Goal: Contribute content

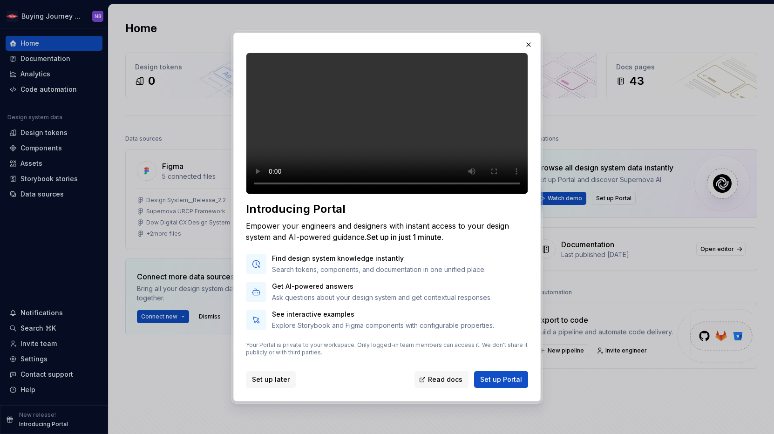
click at [256, 384] on span "Set up later" at bounding box center [271, 379] width 38 height 9
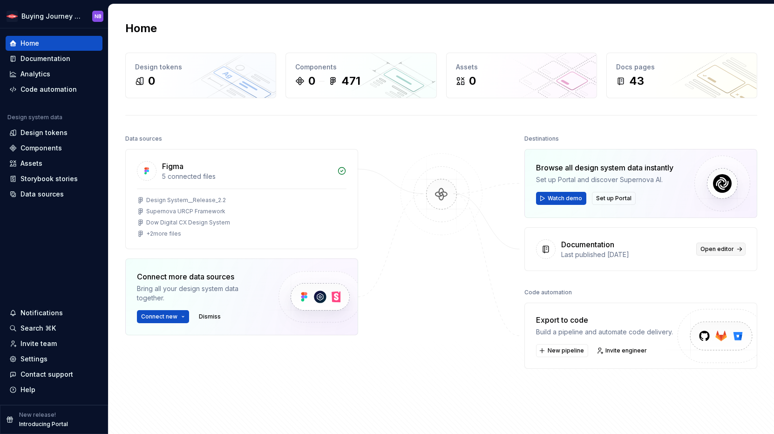
click at [714, 249] on span "Open editor" at bounding box center [718, 249] width 34 height 7
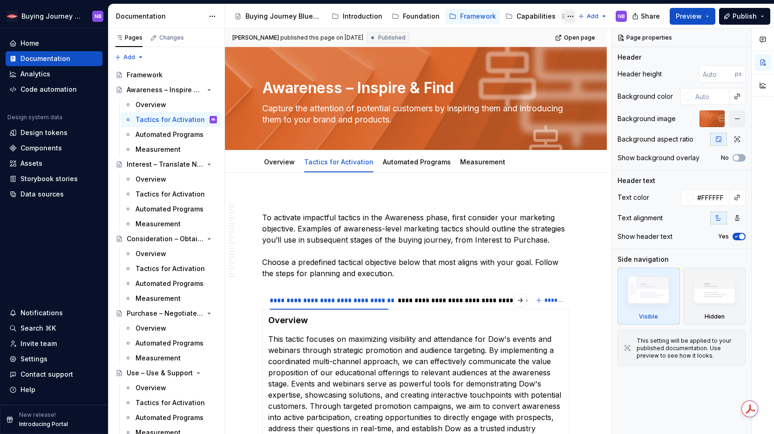
click at [565, 15] on button "Page tree" at bounding box center [570, 16] width 11 height 11
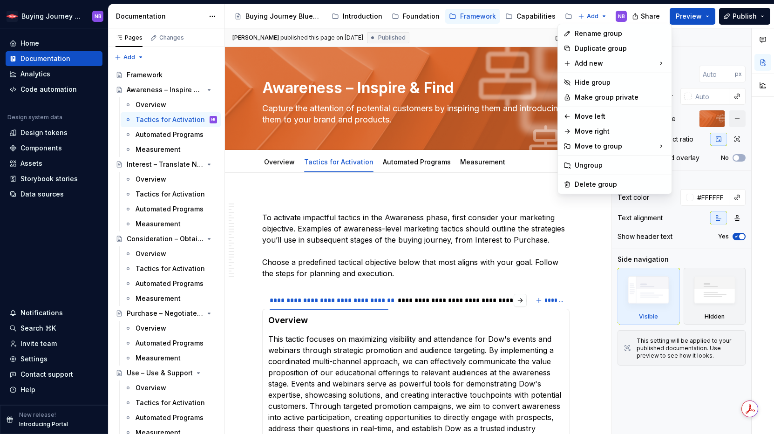
click at [569, 16] on html "Buying Journey Blueprint NB Home Documentation Analytics Code automation Design…" at bounding box center [387, 217] width 774 height 434
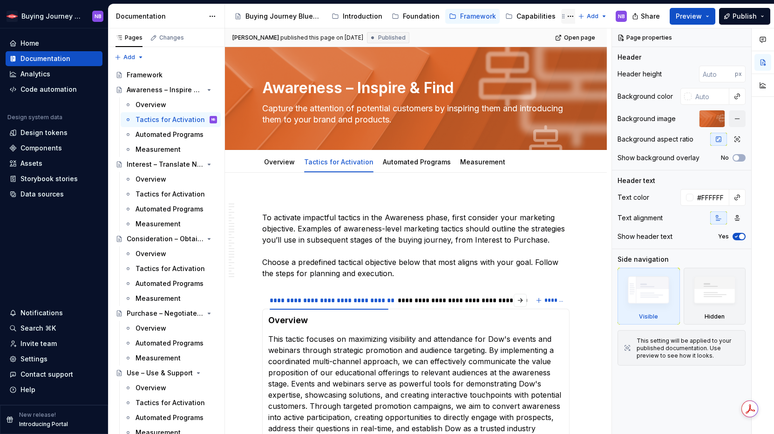
click at [576, 17] on div "Channels" at bounding box center [591, 16] width 31 height 9
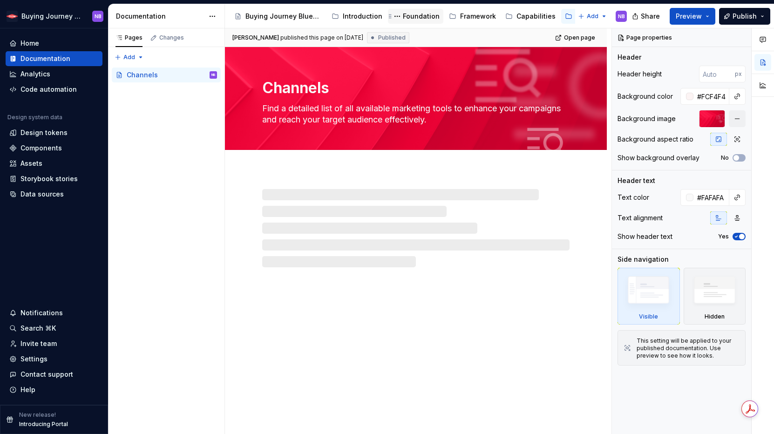
drag, startPoint x: 504, startPoint y: 24, endPoint x: 416, endPoint y: 23, distance: 88.5
click at [416, 23] on div "Buying Journey Blueprint Introduction Foundation Framework Capabilities Channel…" at bounding box center [402, 16] width 343 height 19
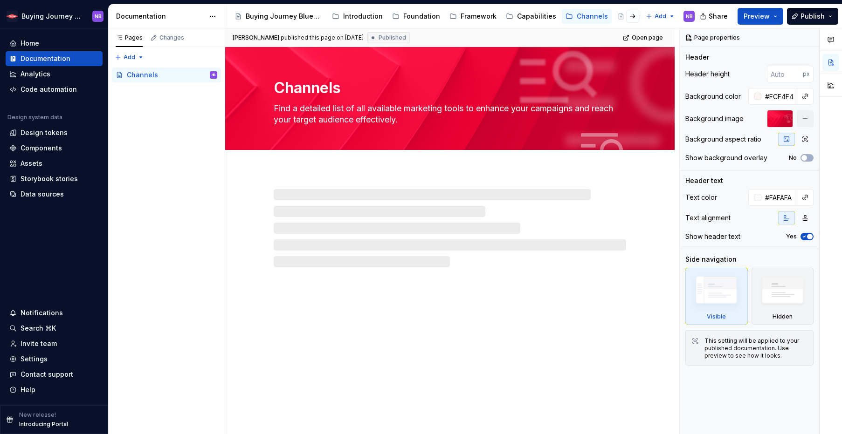
type textarea "*"
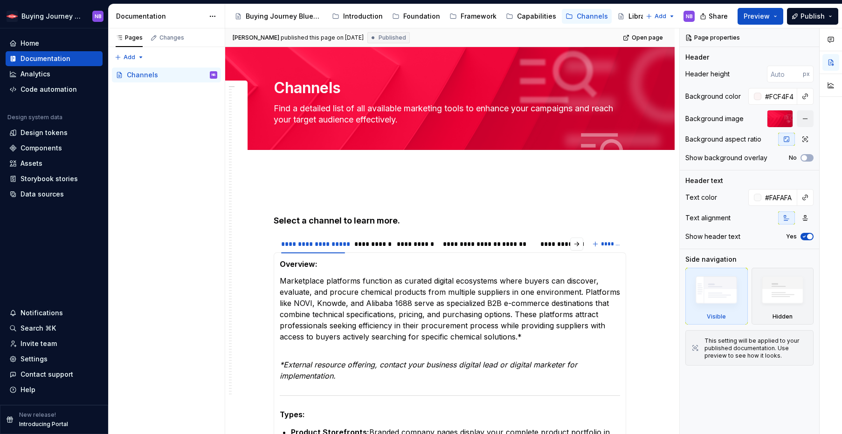
type textarea "*"
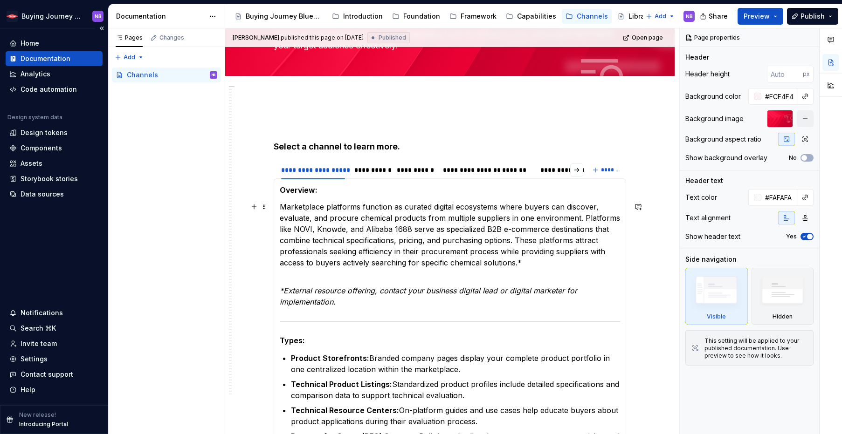
scroll to position [82, 0]
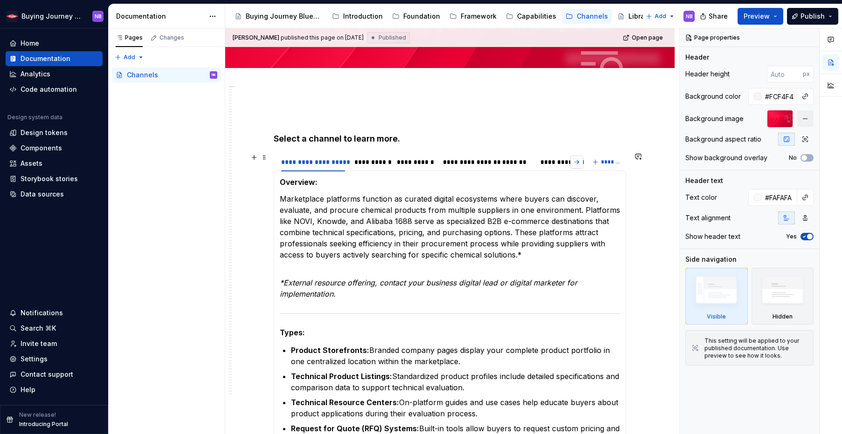
click at [573, 162] on button "button" at bounding box center [576, 162] width 13 height 13
click at [380, 164] on div "*****" at bounding box center [385, 162] width 17 height 9
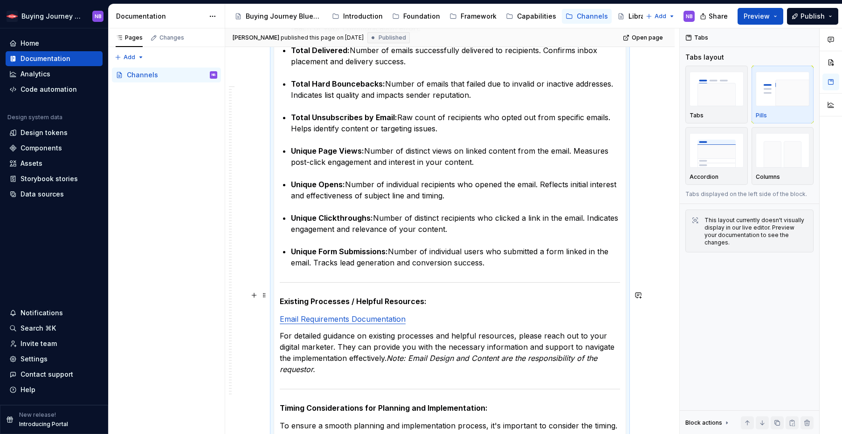
scroll to position [1013, 0]
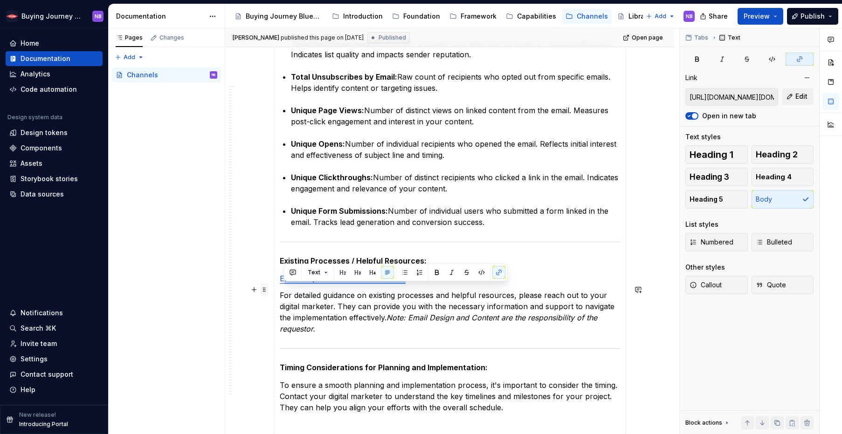
drag, startPoint x: 417, startPoint y: 294, endPoint x: 261, endPoint y: 286, distance: 155.8
click at [535, 305] on p "For detailed guidance on existing processes and helpful resources, please reach…" at bounding box center [450, 312] width 340 height 45
drag, startPoint x: 433, startPoint y: 295, endPoint x: 280, endPoint y: 294, distance: 153.3
click at [280, 284] on p "Email Requirements Documentation" at bounding box center [450, 278] width 340 height 11
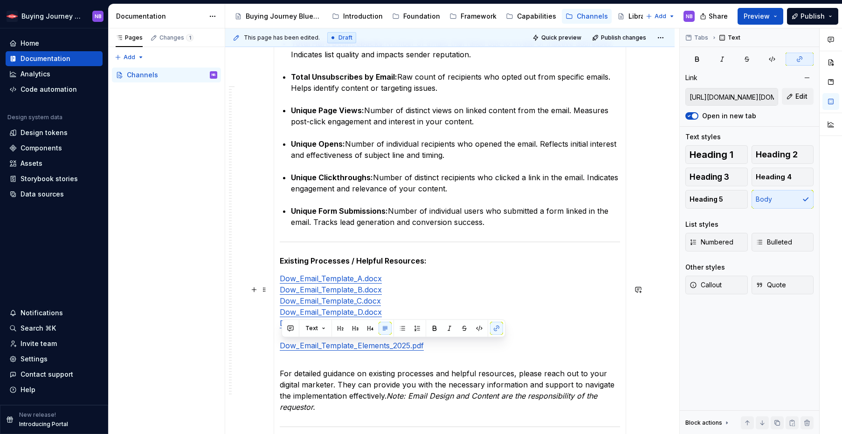
type input "[URL][DOMAIN_NAME][DOMAIN_NAME][DOMAIN_NAME][EMAIL_ADDRESS][PERSON_NAME][DOMAIN…"
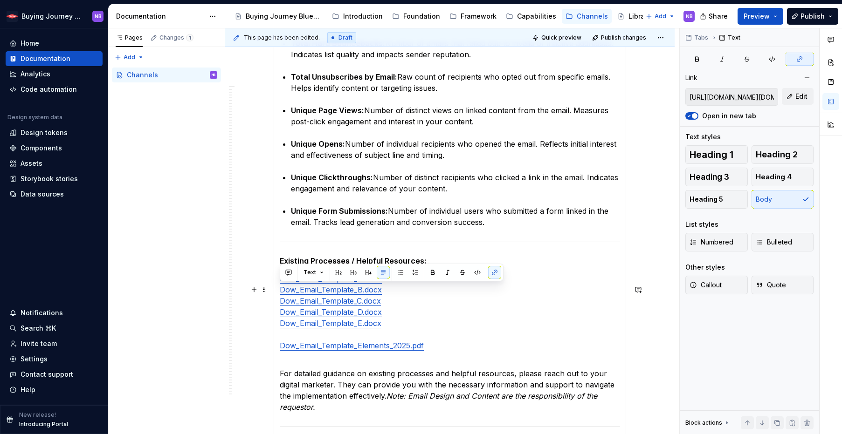
drag, startPoint x: 443, startPoint y: 360, endPoint x: 279, endPoint y: 293, distance: 177.2
click at [280, 293] on p "Dow_Email_Template_A.docx Dow_Email_Template_B.docx Dow_Email_Template_C.docx D…" at bounding box center [450, 317] width 340 height 89
click at [401, 271] on button "button" at bounding box center [400, 272] width 13 height 13
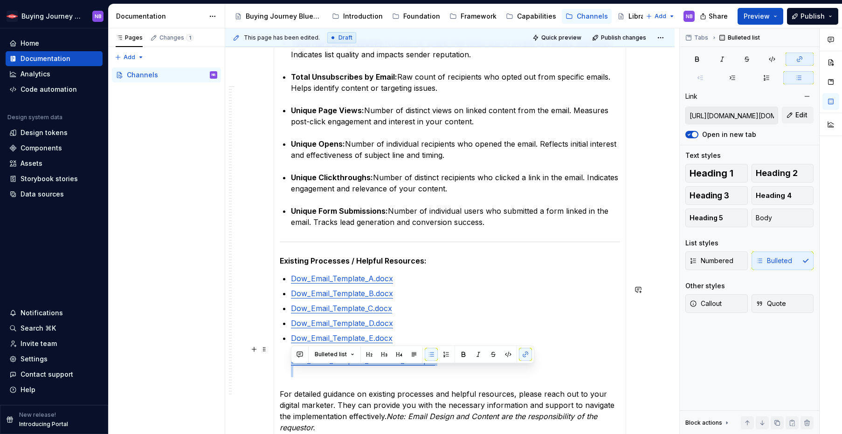
drag, startPoint x: 483, startPoint y: 378, endPoint x: 302, endPoint y: 383, distance: 181.8
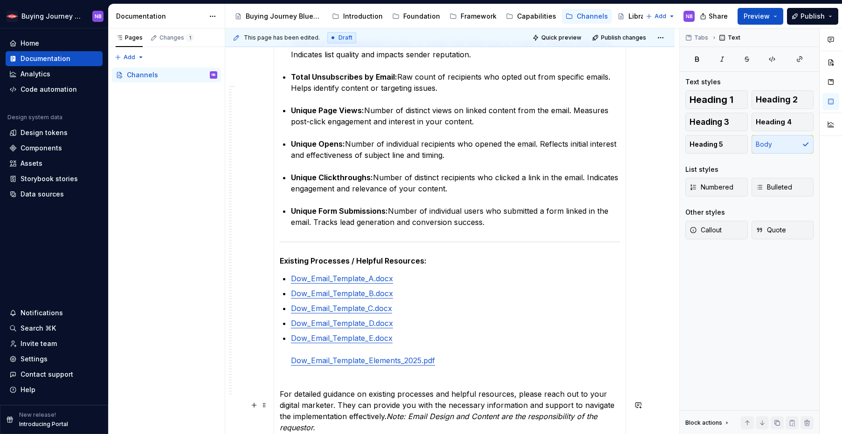
click at [320, 400] on p "For detailed guidance on existing processes and helpful resources, please reach…" at bounding box center [450, 411] width 340 height 45
click at [456, 368] on p "Dow_Email_Template_E.docx Dow_Email_Template_Elements_2025.pdf" at bounding box center [455, 355] width 329 height 45
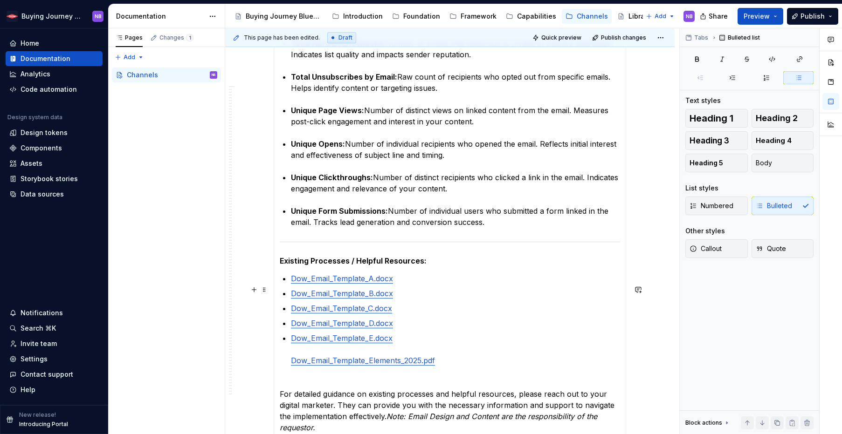
click at [293, 283] on link "Dow_Email_Template_A.docx" at bounding box center [342, 278] width 102 height 9
click at [416, 359] on p "Dow_Email_Template_E.docx Dow_Email_Template_Elements_2025.pdf" at bounding box center [455, 355] width 329 height 45
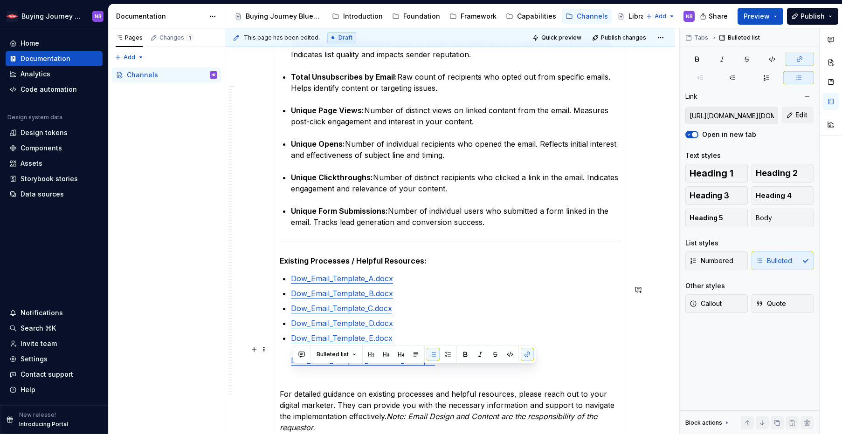
drag, startPoint x: 292, startPoint y: 370, endPoint x: 477, endPoint y: 370, distance: 185.5
click at [477, 370] on p "Dow_Email_Template_E.docx Dow_Email_Template_Elements_2025.pdf" at bounding box center [455, 355] width 329 height 45
copy link "Dow_Email_Template_Elements_2025.pdf"
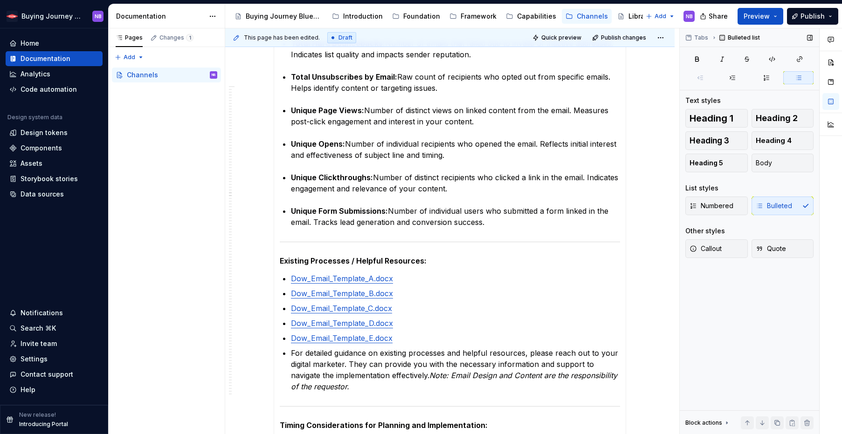
click at [759, 208] on div "Numbered Bulleted" at bounding box center [749, 206] width 128 height 19
click at [760, 206] on div "Numbered Bulleted" at bounding box center [749, 206] width 128 height 19
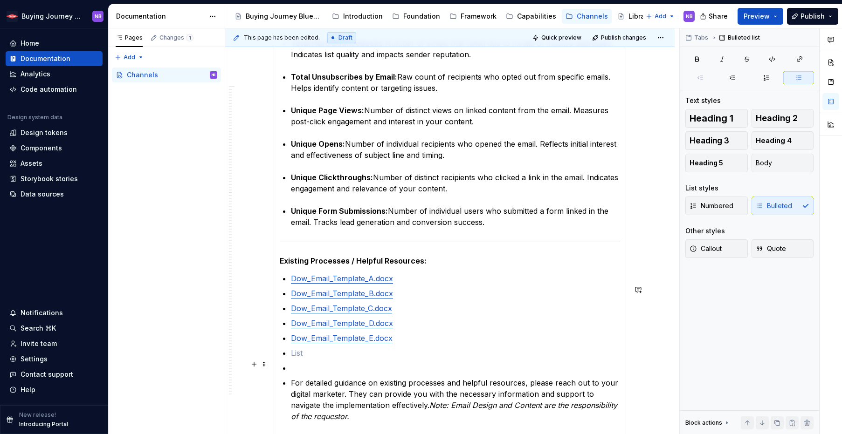
click at [291, 359] on p at bounding box center [455, 353] width 329 height 11
click at [436, 344] on p "Dow_Email_Template_E.docx" at bounding box center [455, 338] width 329 height 11
click at [252, 363] on button "button" at bounding box center [253, 364] width 13 height 13
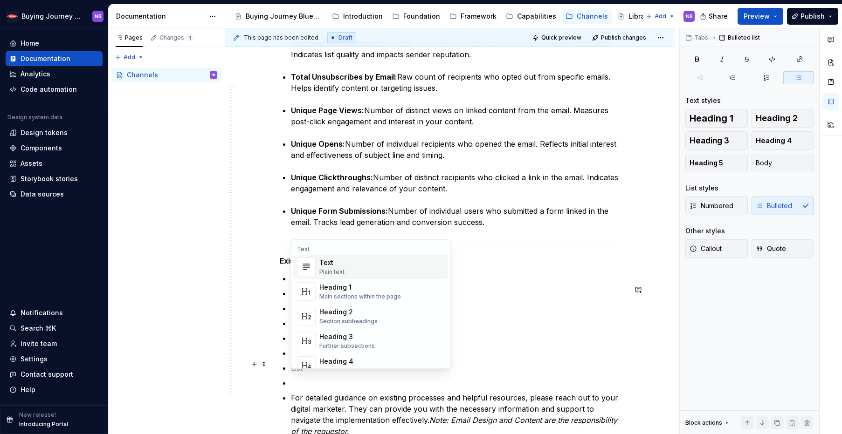
click at [354, 266] on div "Text Plain text" at bounding box center [381, 267] width 125 height 19
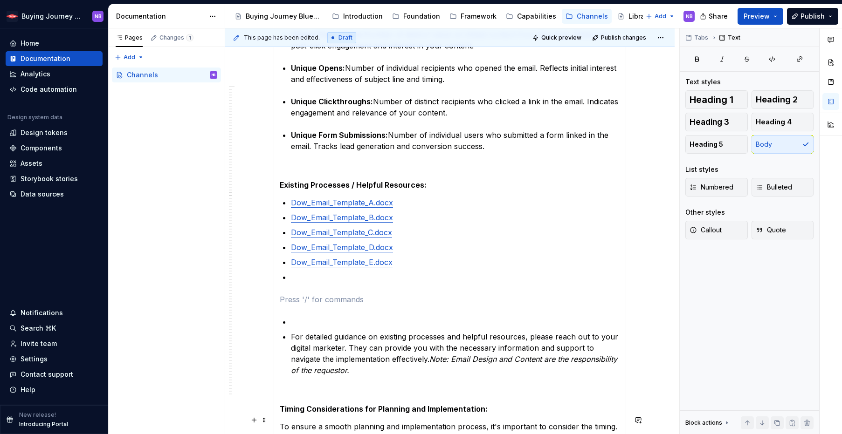
scroll to position [1094, 0]
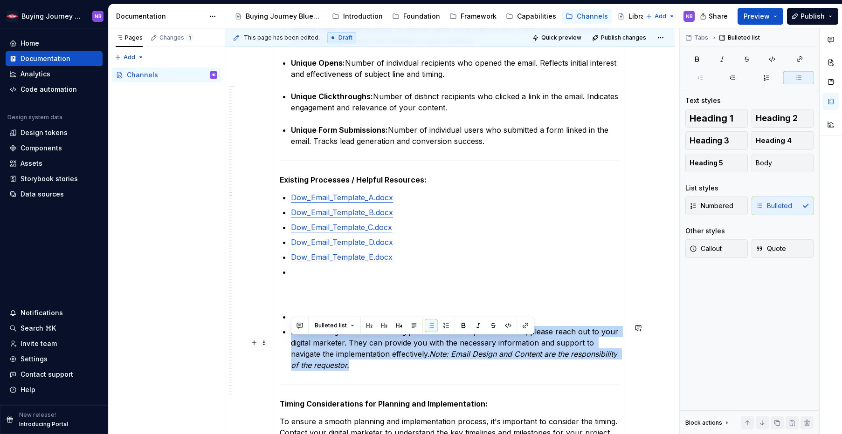
drag, startPoint x: 404, startPoint y: 374, endPoint x: 289, endPoint y: 346, distance: 118.6
copy p "For detailed guidance on existing processes and helpful resources, please reach…"
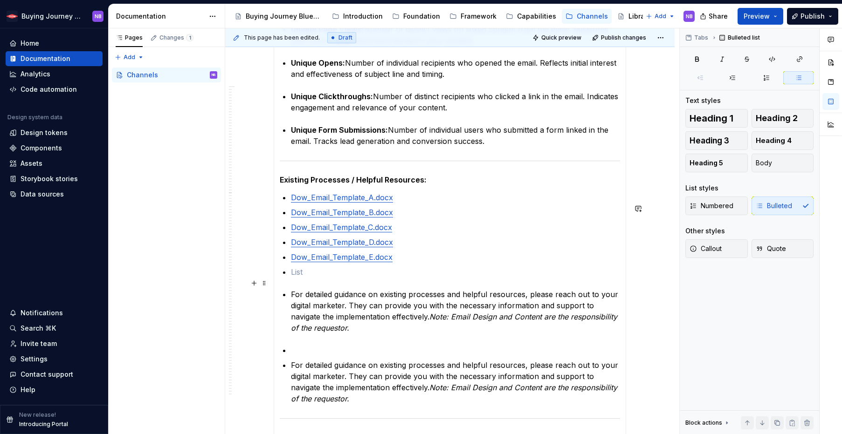
click at [295, 278] on p at bounding box center [455, 272] width 329 height 11
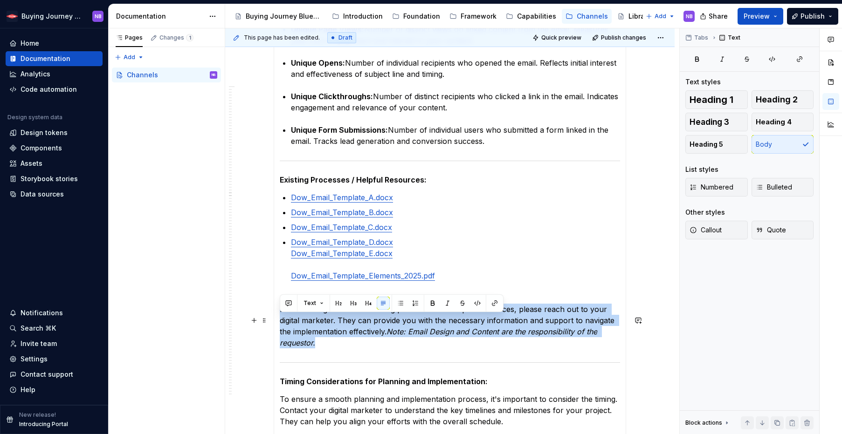
drag, startPoint x: 314, startPoint y: 355, endPoint x: 276, endPoint y: 319, distance: 52.1
copy p "For detailed guidance on existing processes and helpful resources, please reach…"
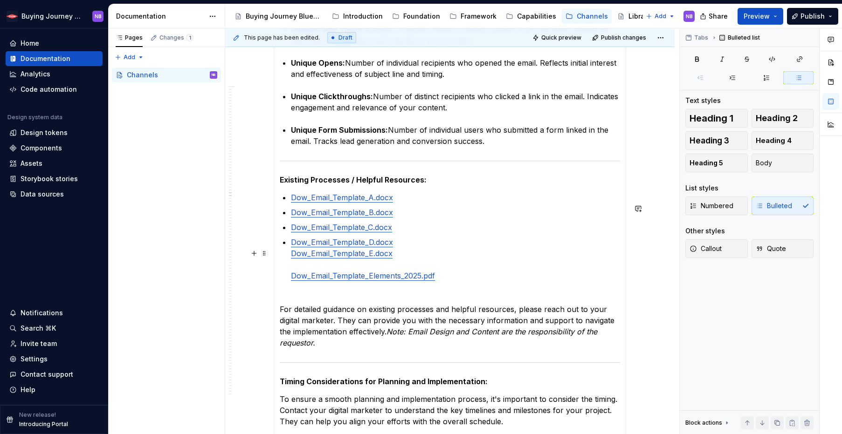
click at [352, 321] on p "For detailed guidance on existing processes and helpful resources, please reach…" at bounding box center [450, 326] width 340 height 45
click at [291, 293] on p "Dow_Email_Template_D.docx Dow_Email_Template_E.docx Dow_Email_Template_Elements…" at bounding box center [455, 265] width 329 height 56
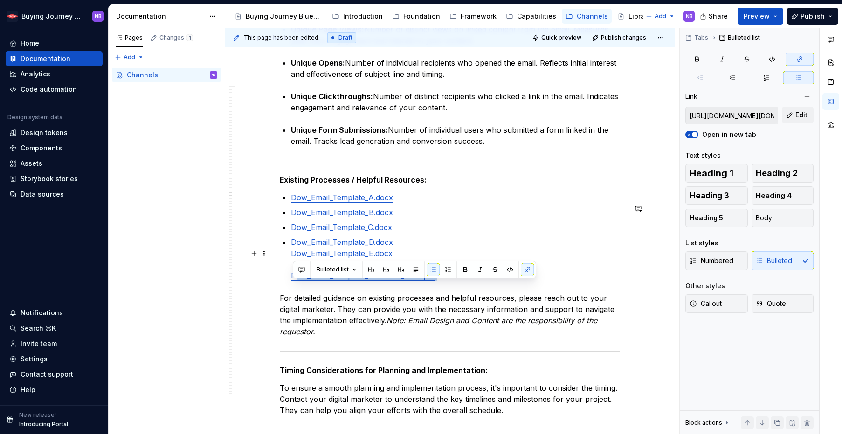
drag, startPoint x: 376, startPoint y: 288, endPoint x: 292, endPoint y: 288, distance: 83.9
click at [292, 281] on p "Dow_Email_Template_D.docx Dow_Email_Template_E.docx Dow_Email_Template_Elements…" at bounding box center [455, 259] width 329 height 45
copy p "Dow_Email_Template_Elements_2025.pdf"
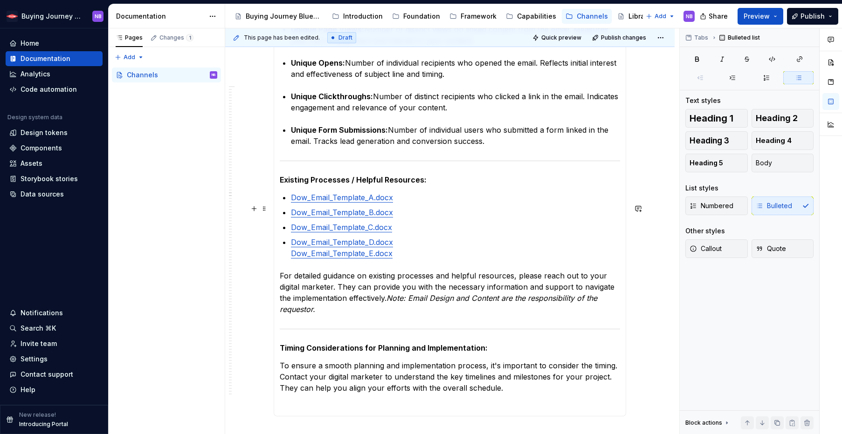
click at [293, 202] on link "Dow_Email_Template_A.docx" at bounding box center [342, 197] width 102 height 9
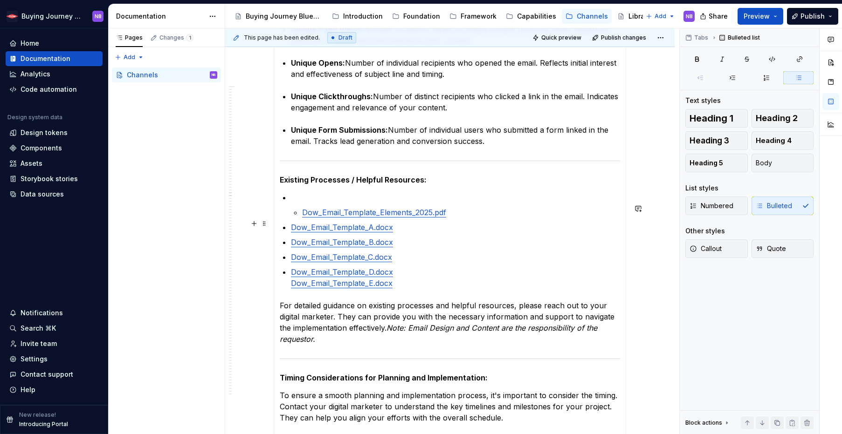
click at [299, 218] on li "Dow_Email_Template_Elements_2025.pdf" at bounding box center [455, 205] width 329 height 26
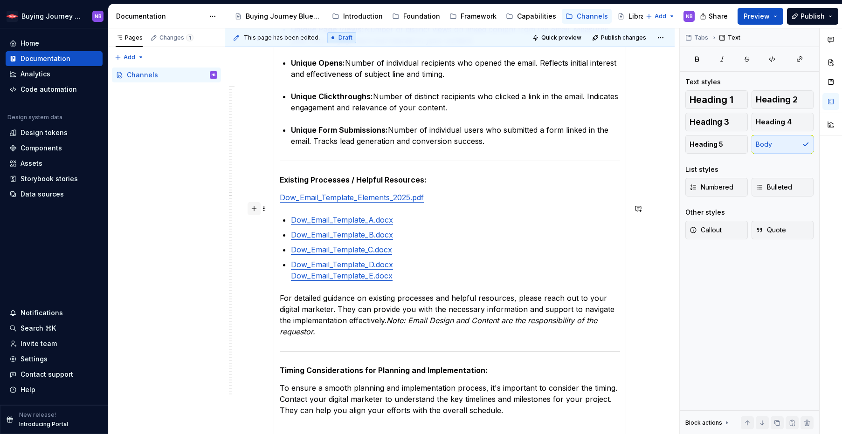
click at [258, 210] on button "button" at bounding box center [253, 208] width 13 height 13
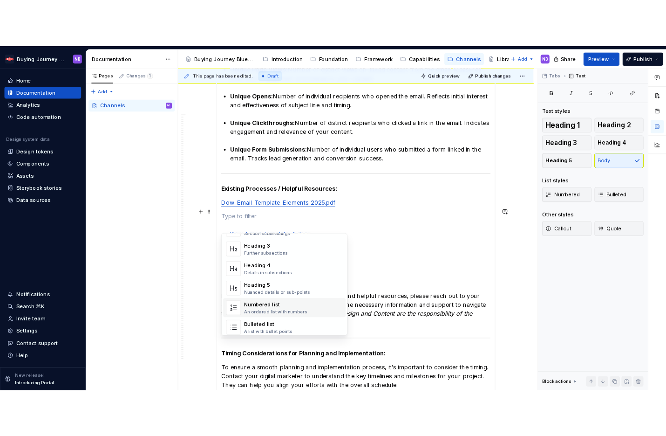
scroll to position [87, 0]
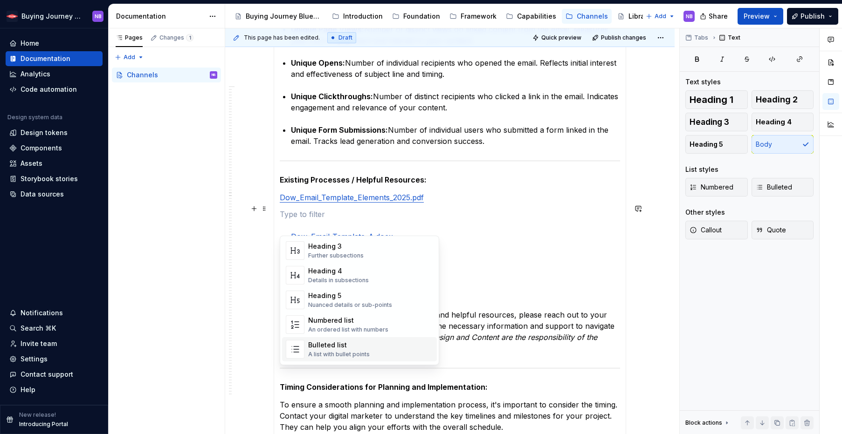
click at [344, 349] on div "Bulleted list" at bounding box center [339, 345] width 62 height 9
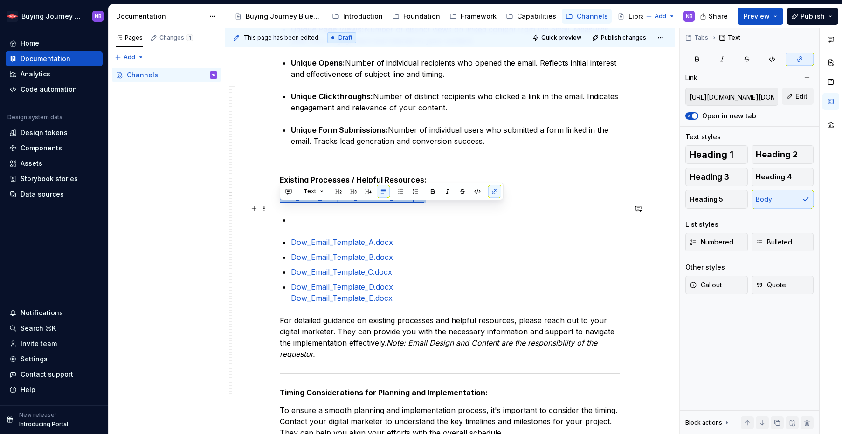
drag, startPoint x: 393, startPoint y: 212, endPoint x: 279, endPoint y: 209, distance: 114.7
copy p "Dow_Email_Template_Elements_2025.pdf"
click at [298, 226] on p at bounding box center [455, 219] width 329 height 11
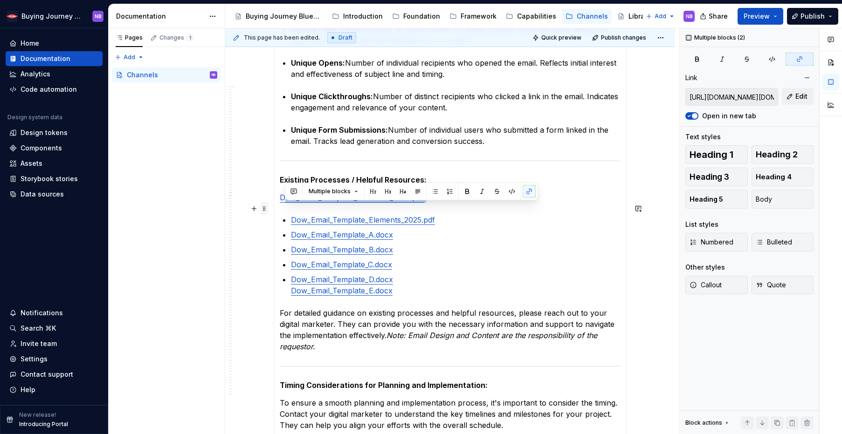
drag, startPoint x: 426, startPoint y: 216, endPoint x: 266, endPoint y: 206, distance: 161.1
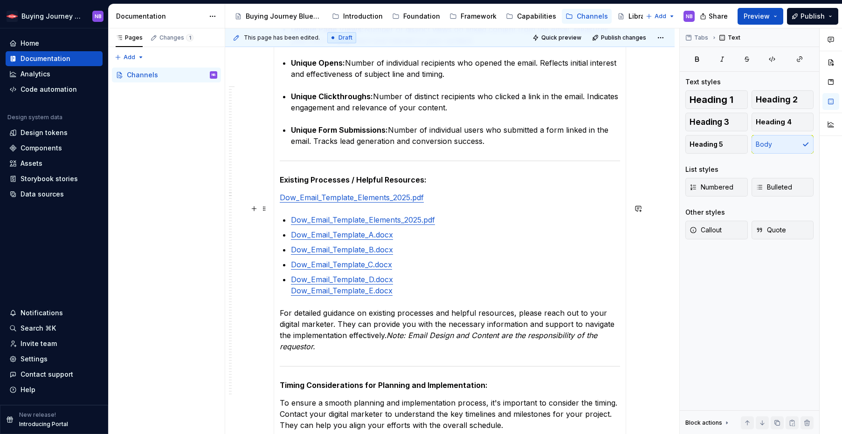
click at [534, 203] on p "Dow_Email_Template_Elements_2025.pdf" at bounding box center [450, 197] width 340 height 11
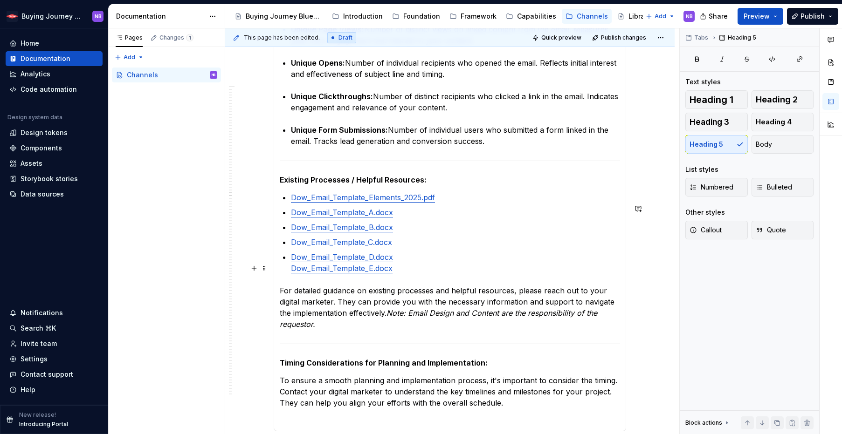
click at [459, 274] on p "Dow_Email_Template_D.docx Dow_Email_Template_E.docx" at bounding box center [455, 263] width 329 height 22
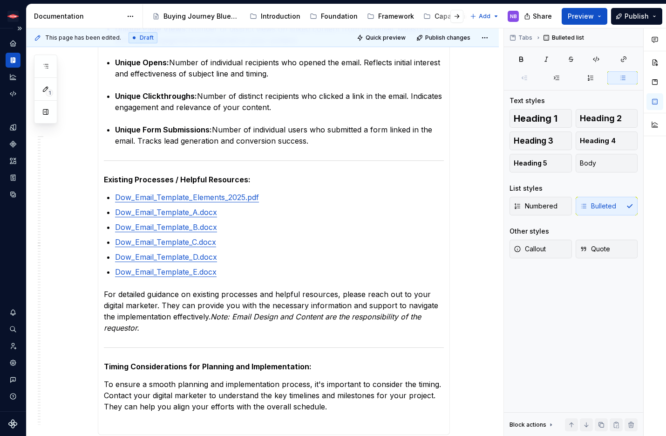
scroll to position [1104, 0]
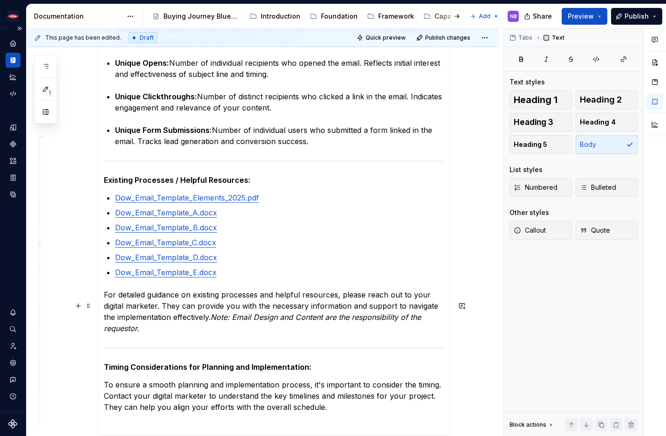
click at [327, 318] on p "For detailed guidance on existing processes and helpful resources, please reach…" at bounding box center [274, 311] width 340 height 45
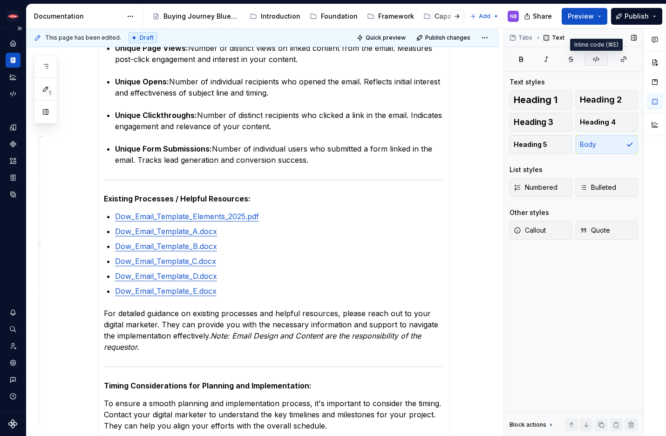
scroll to position [1075, 0]
click at [656, 10] on button "Publish" at bounding box center [636, 16] width 51 height 17
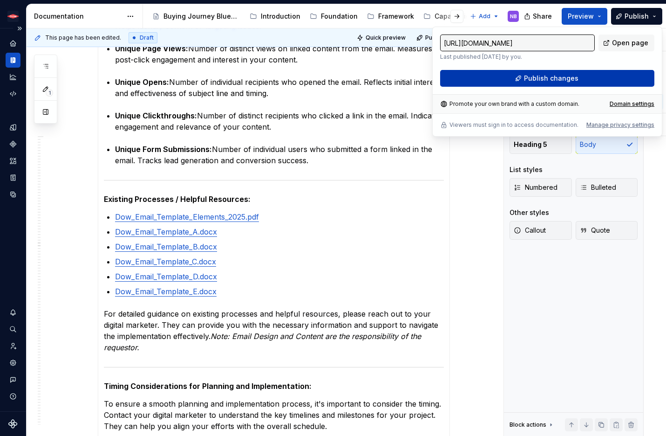
click at [592, 71] on button "Publish changes" at bounding box center [547, 78] width 214 height 17
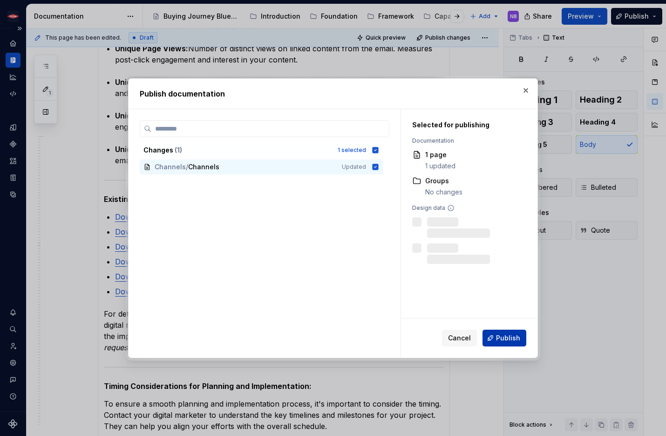
click at [500, 341] on span "Publish" at bounding box center [508, 337] width 24 height 9
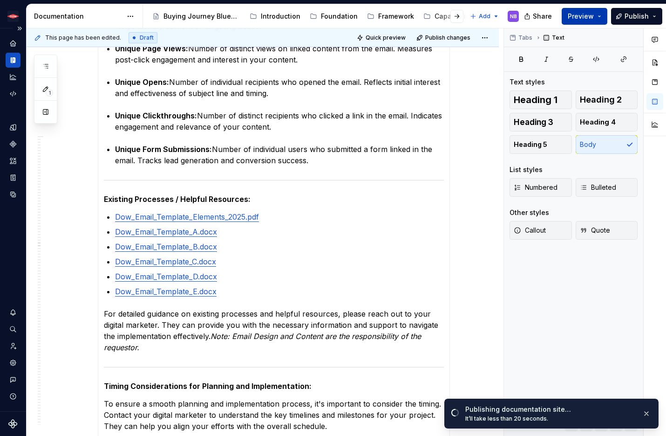
click at [569, 14] on button "Preview" at bounding box center [585, 16] width 46 height 17
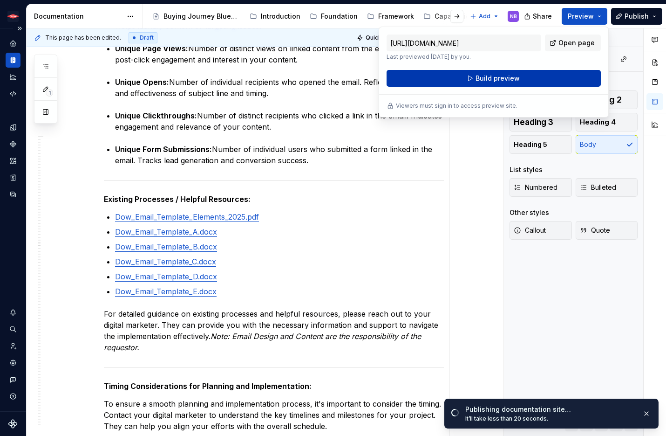
click at [546, 76] on button "Build preview" at bounding box center [494, 78] width 214 height 17
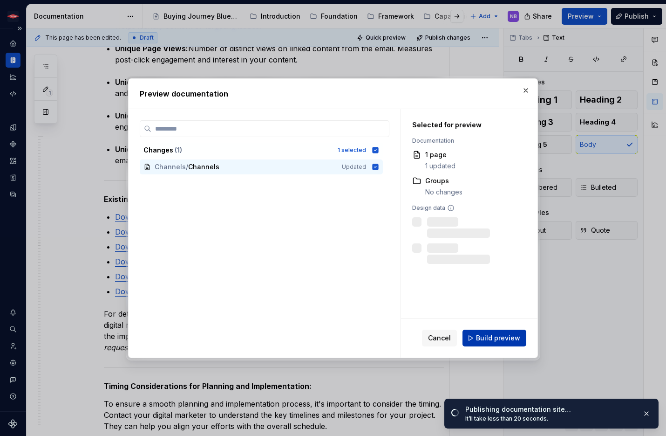
click at [489, 336] on span "Build preview" at bounding box center [498, 337] width 44 height 9
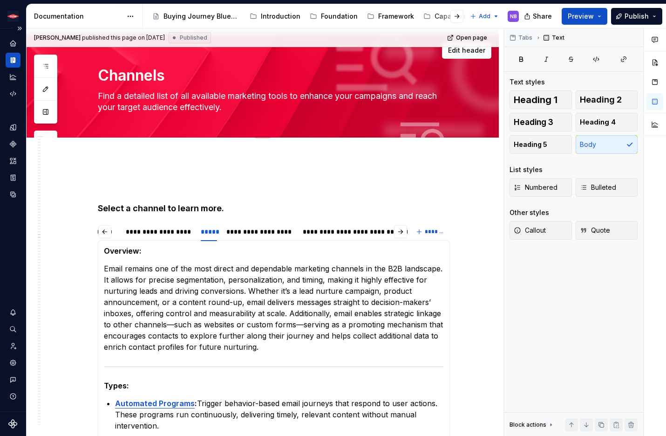
scroll to position [0, 0]
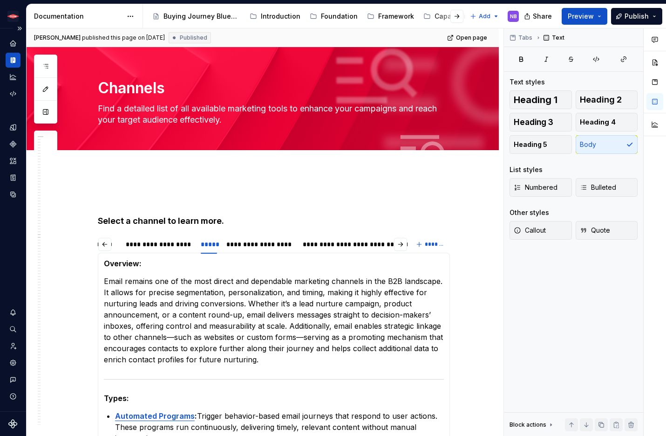
type textarea "*"
